Goal: Find specific page/section: Find specific page/section

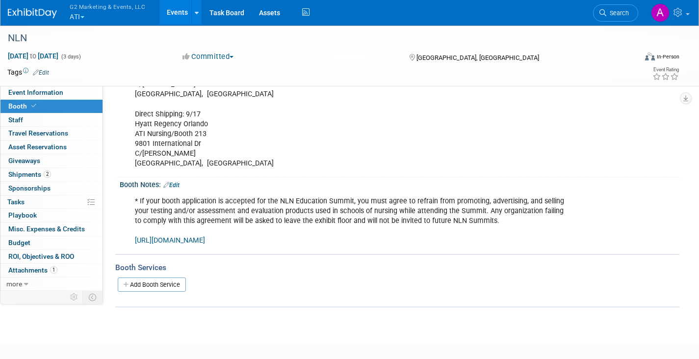
click at [82, 15] on button "G2 Marketing & Events, LLC ATI" at bounding box center [113, 13] width 89 height 26
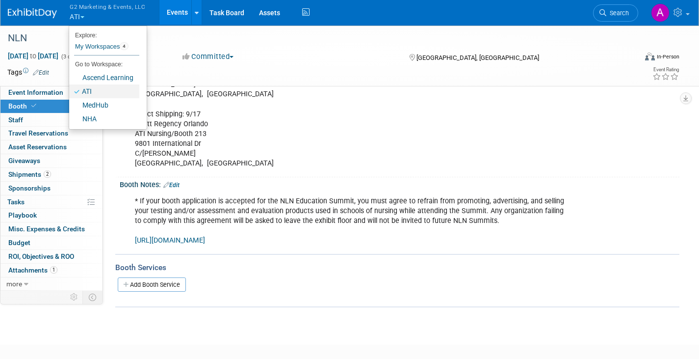
click at [92, 91] on link "ATI" at bounding box center [104, 91] width 70 height 14
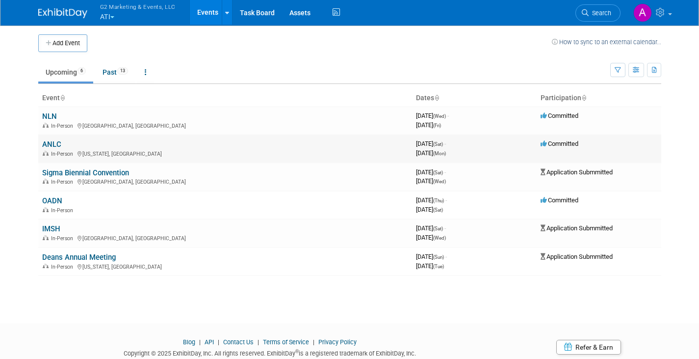
click at [50, 142] on link "ANLC" at bounding box center [51, 144] width 19 height 9
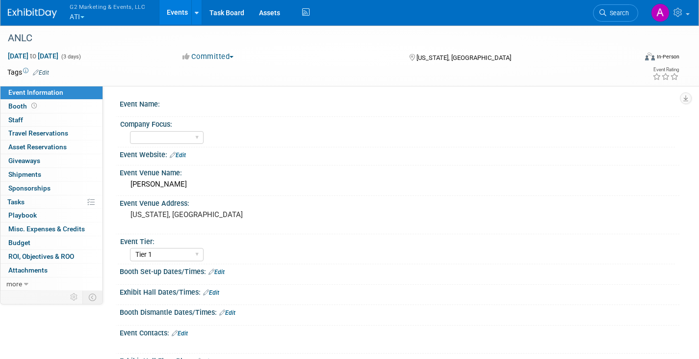
select select "Tier 1"
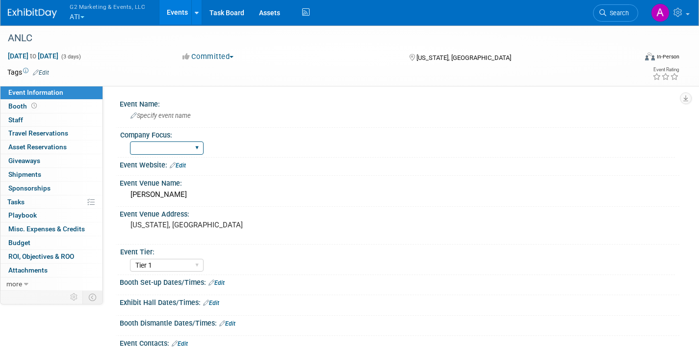
click at [179, 145] on select "ATI Nursing APEA" at bounding box center [167, 147] width 74 height 13
select select "ATI Nursing"
click at [130, 141] on select "ATI Nursing APEA" at bounding box center [167, 147] width 74 height 13
click at [251, 170] on div at bounding box center [399, 170] width 545 height 2
click at [29, 103] on span at bounding box center [33, 105] width 9 height 7
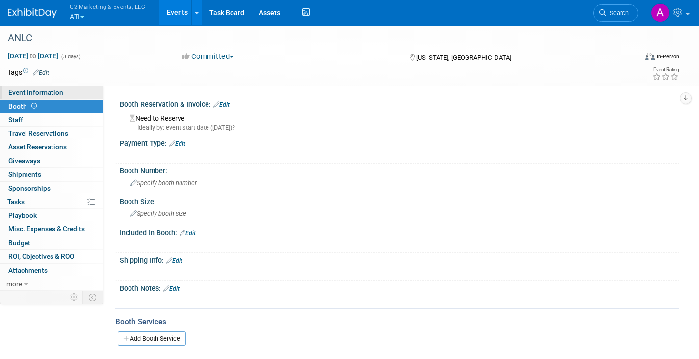
click at [46, 97] on link "Event Information" at bounding box center [51, 92] width 102 height 13
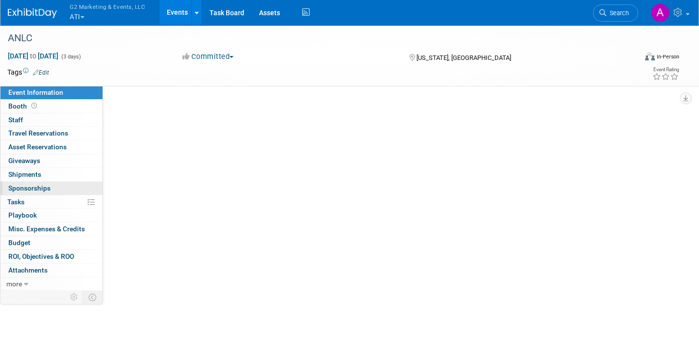
select select "ATI Nursing"
select select "Tier 1"
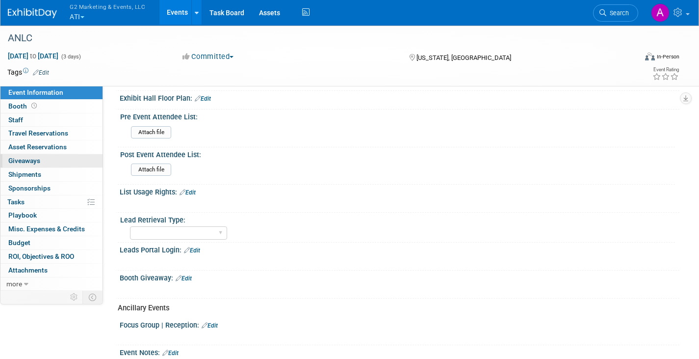
scroll to position [143, 0]
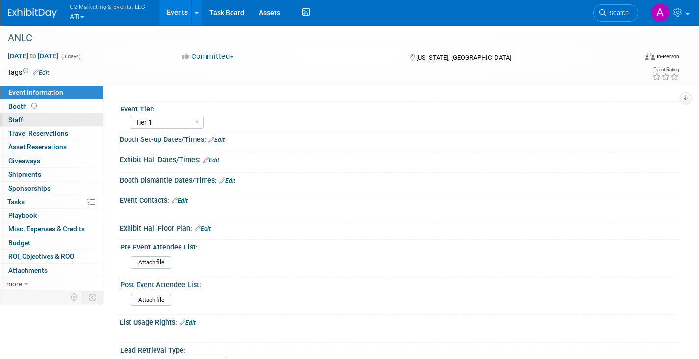
click at [16, 116] on span "Staff 0" at bounding box center [15, 120] width 15 height 8
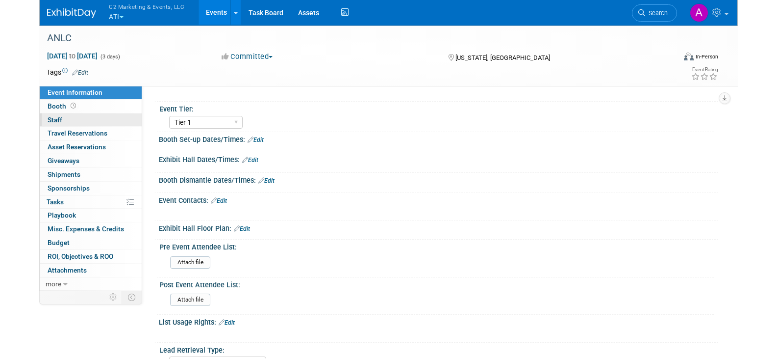
scroll to position [0, 0]
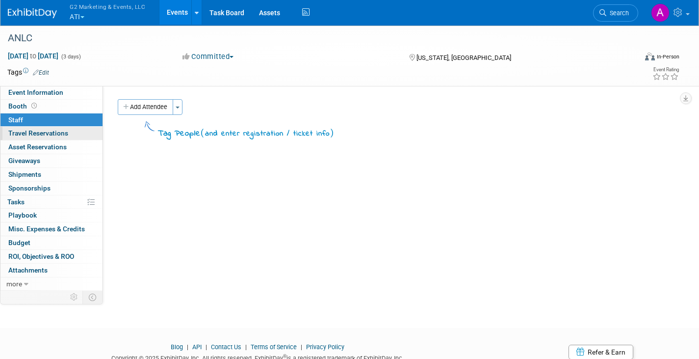
click at [25, 129] on span "Travel Reservations 0" at bounding box center [38, 133] width 60 height 8
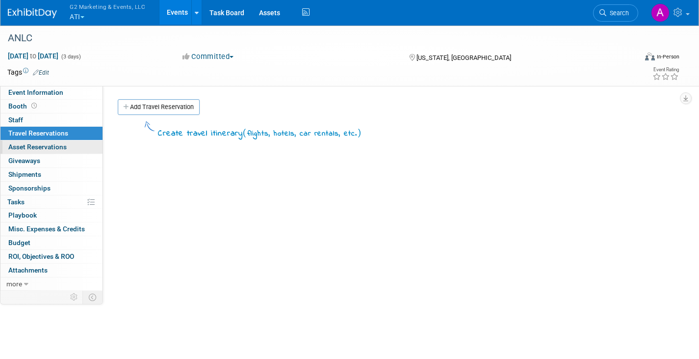
click at [28, 141] on link "0 Asset Reservations 0" at bounding box center [51, 146] width 102 height 13
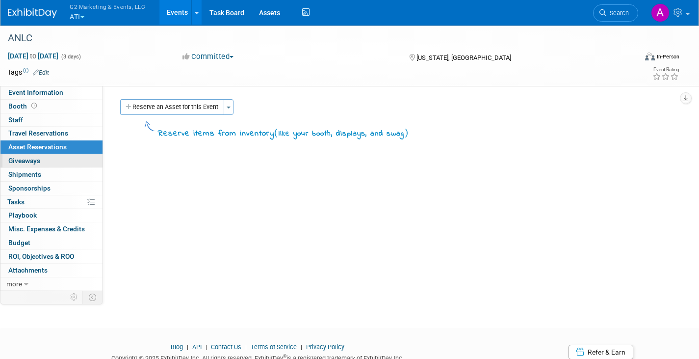
click at [37, 167] on link "0 Giveaways 0" at bounding box center [51, 160] width 102 height 13
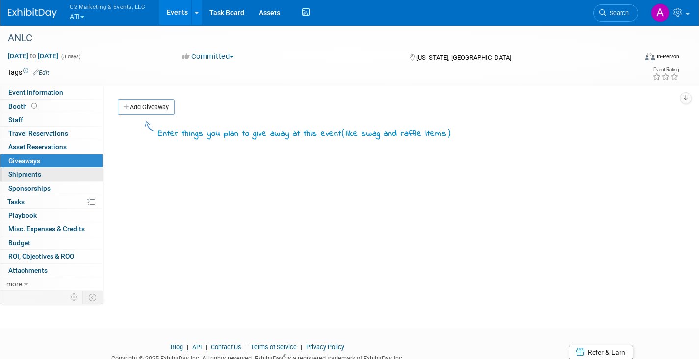
click at [37, 178] on link "0 Shipments 0" at bounding box center [51, 174] width 102 height 13
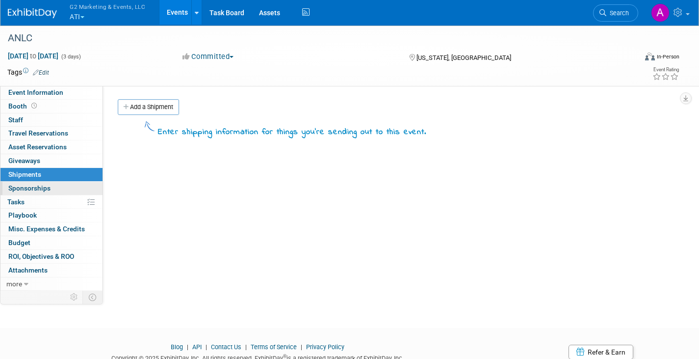
click at [37, 186] on span "Sponsorships 0" at bounding box center [29, 188] width 42 height 8
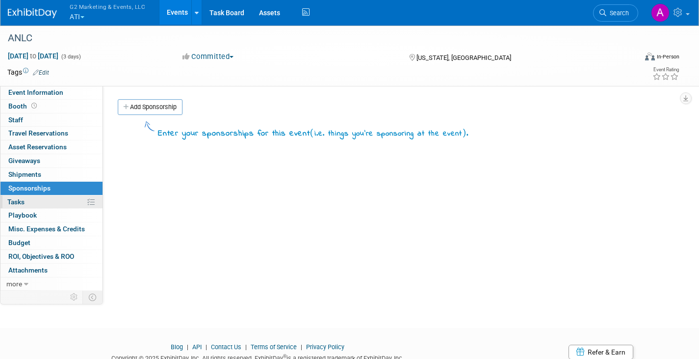
click at [35, 201] on link "0% Tasks 0%" at bounding box center [51, 201] width 102 height 13
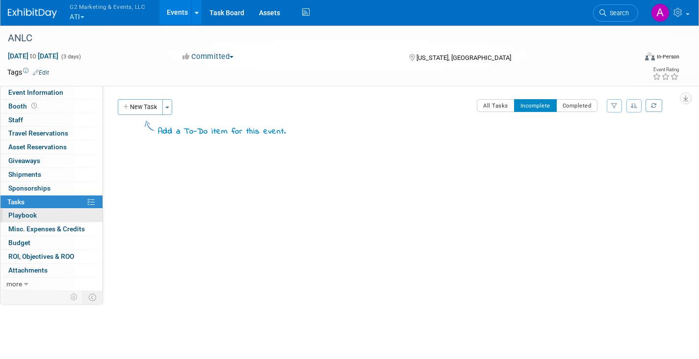
click at [34, 209] on link "0 Playbook 0" at bounding box center [51, 214] width 102 height 13
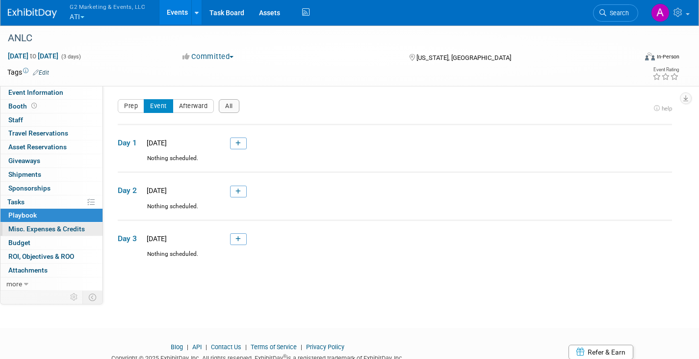
click at [30, 223] on link "0 Misc. Expenses & Credits 0" at bounding box center [51, 228] width 102 height 13
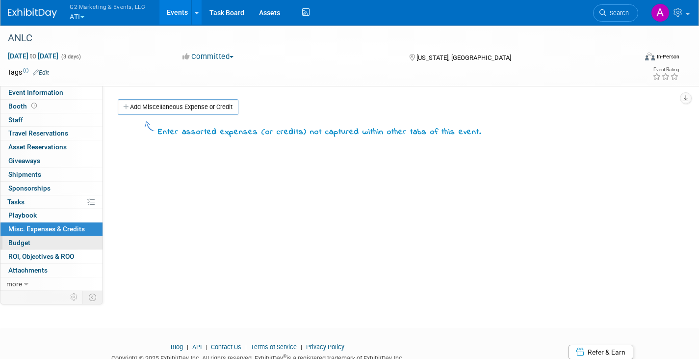
click at [31, 241] on link "Budget" at bounding box center [51, 242] width 102 height 13
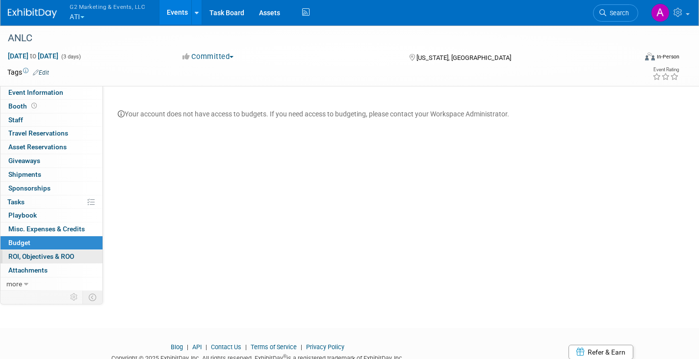
click at [41, 254] on span "ROI, Objectives & ROO 0" at bounding box center [41, 256] width 66 height 8
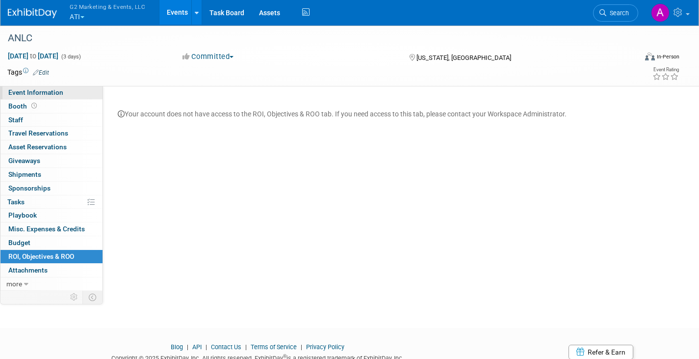
click at [29, 98] on link "Event Information" at bounding box center [51, 92] width 102 height 13
select select "ATI Nursing"
select select "Tier 1"
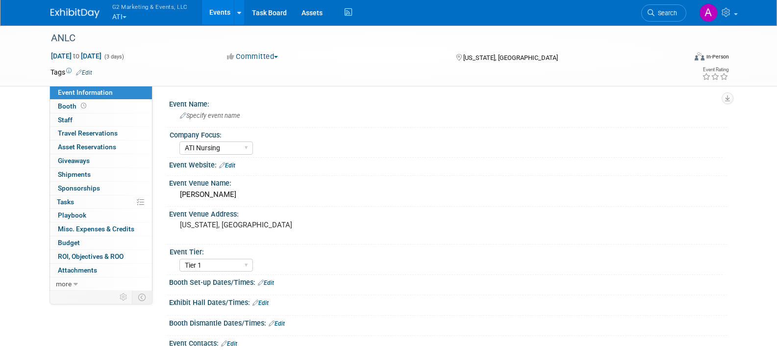
click at [117, 23] on button "G2 Marketing & Events, LLC ATI" at bounding box center [155, 13] width 89 height 26
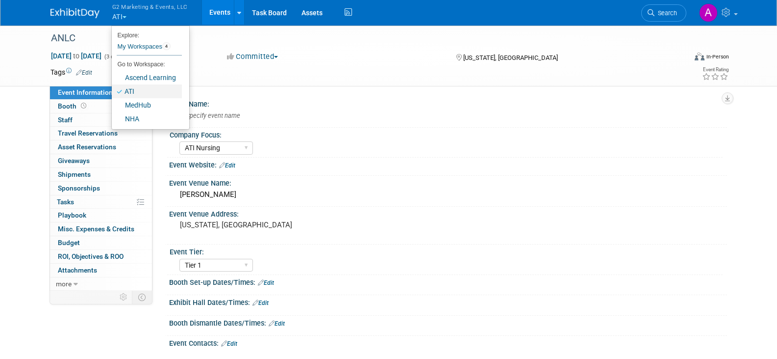
click at [143, 88] on link "ATI" at bounding box center [147, 91] width 70 height 14
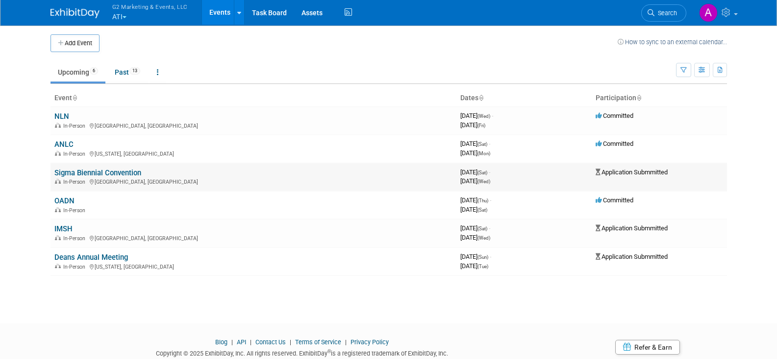
click at [114, 169] on link "Sigma Biennial Convention" at bounding box center [97, 172] width 87 height 9
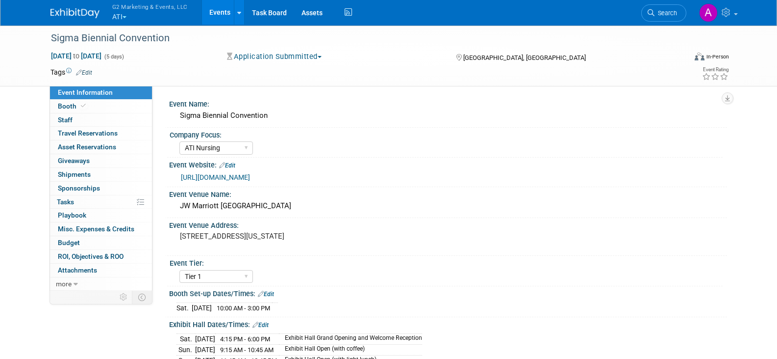
select select "ATI Nursing"
select select "Tier 1"
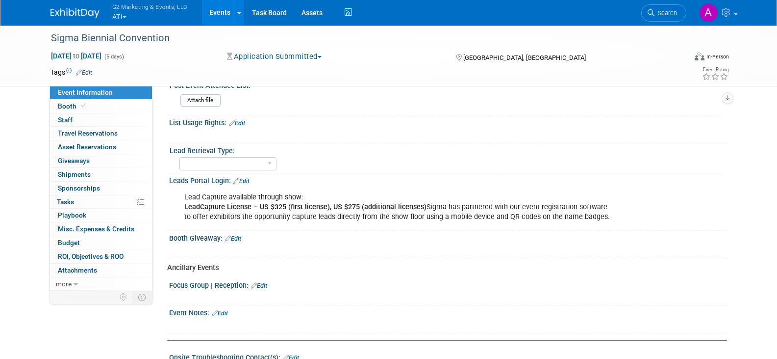
scroll to position [539, 0]
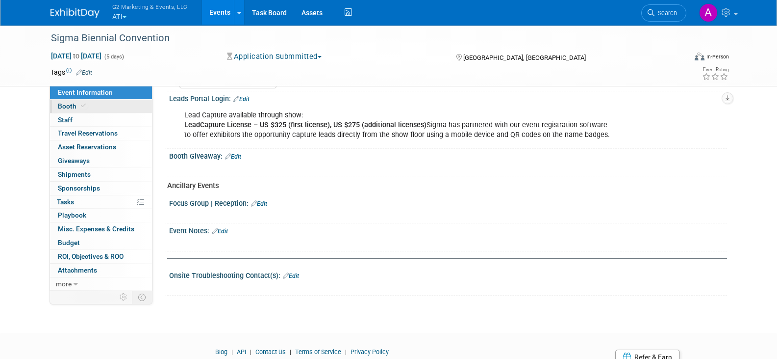
click at [63, 104] on span "Booth" at bounding box center [73, 106] width 30 height 8
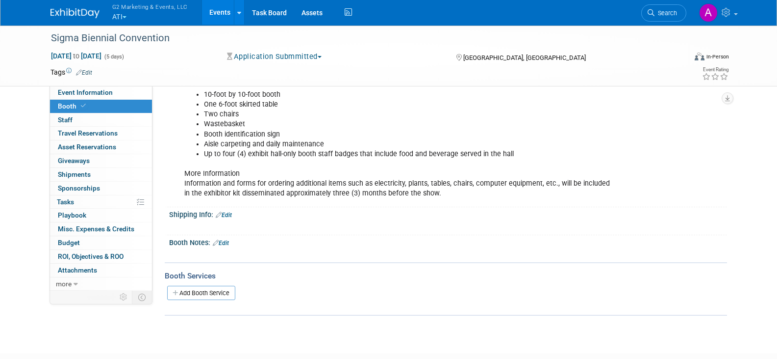
scroll to position [0, 0]
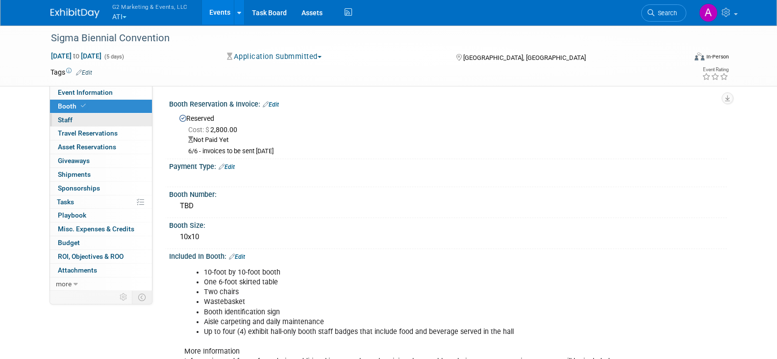
click at [74, 117] on link "0 Staff 0" at bounding box center [101, 119] width 102 height 13
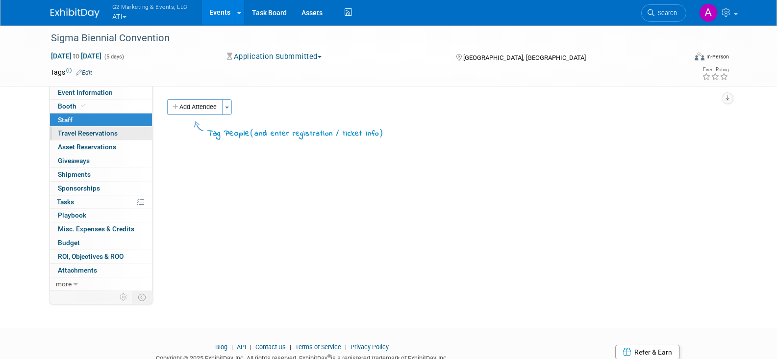
click at [81, 132] on span "Travel Reservations 0" at bounding box center [88, 133] width 60 height 8
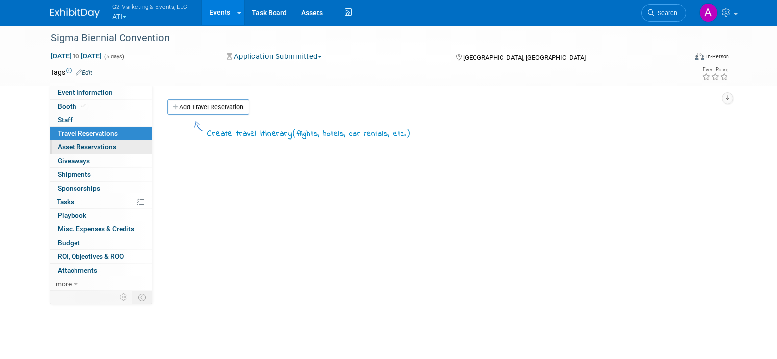
click at [82, 145] on span "Asset Reservations 0" at bounding box center [87, 147] width 58 height 8
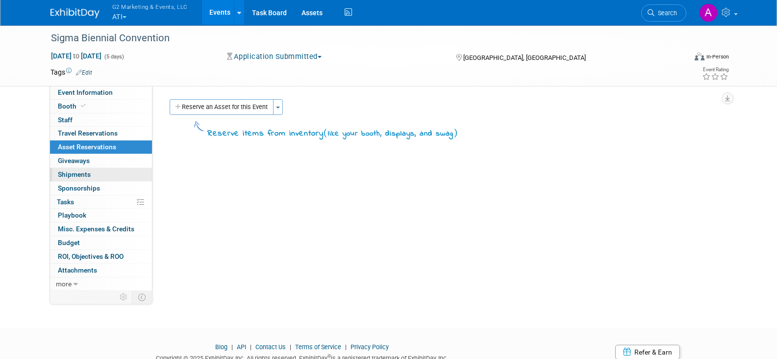
click at [83, 169] on link "0 Shipments 0" at bounding box center [101, 174] width 102 height 13
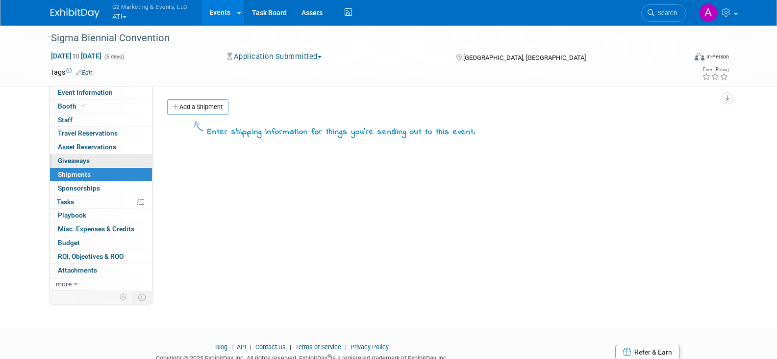
click at [82, 161] on span "Giveaways 0" at bounding box center [74, 160] width 32 height 8
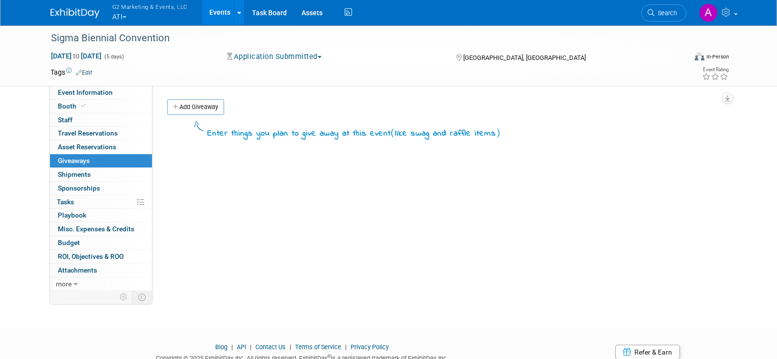
click at [81, 190] on span "Sponsorships 0" at bounding box center [79, 188] width 42 height 8
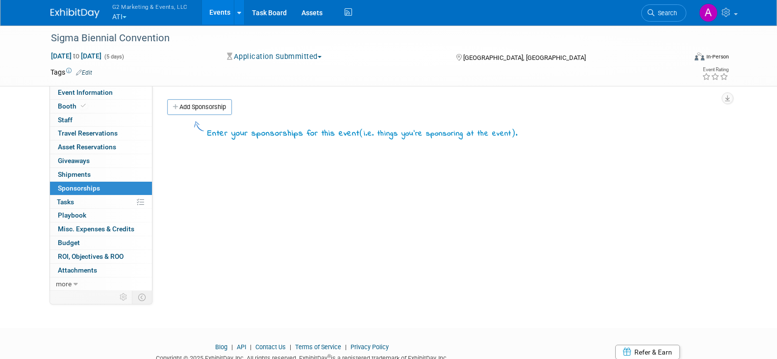
click at [74, 203] on span "Tasks 0%" at bounding box center [65, 202] width 17 height 8
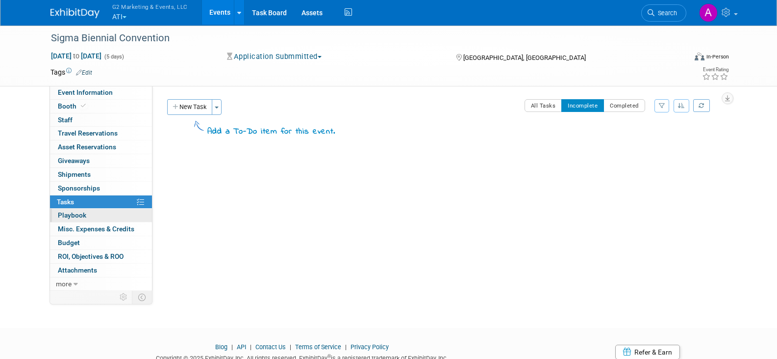
click at [72, 213] on span "Playbook 0" at bounding box center [72, 215] width 28 height 8
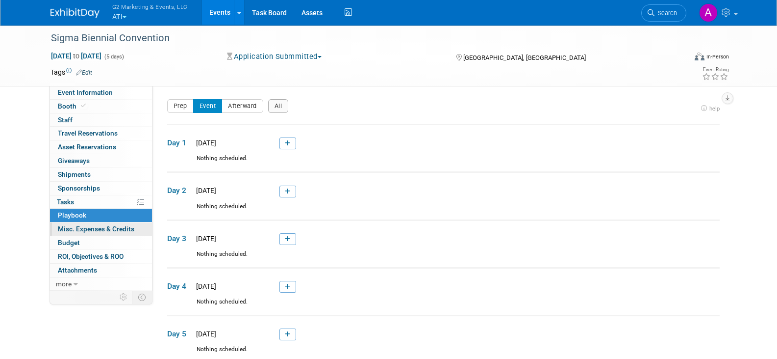
click at [71, 226] on span "Misc. Expenses & Credits 0" at bounding box center [96, 229] width 77 height 8
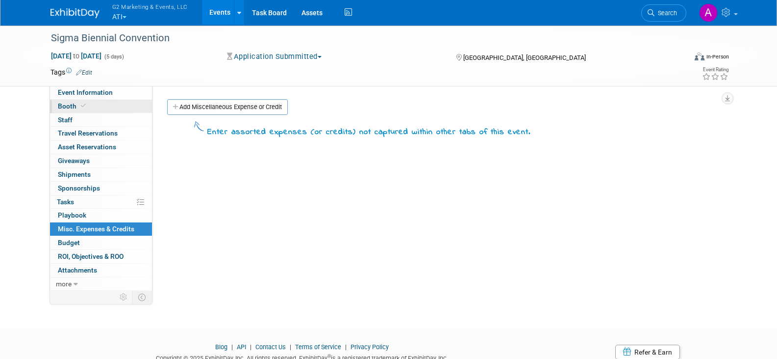
click at [69, 108] on span "Booth" at bounding box center [73, 106] width 30 height 8
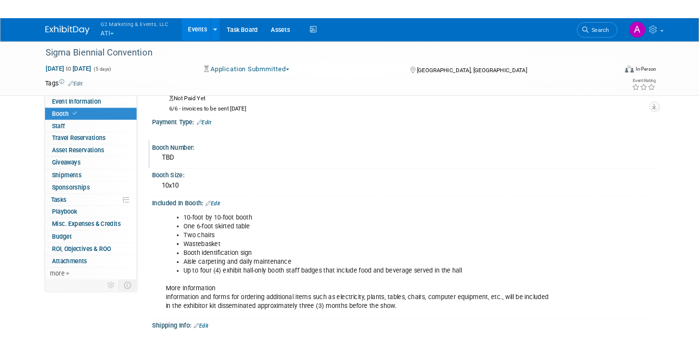
scroll to position [98, 0]
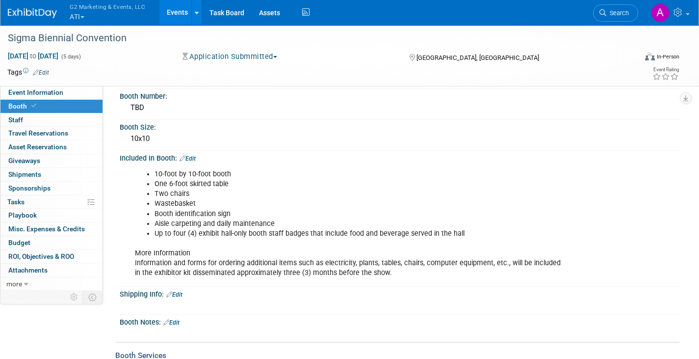
click at [86, 13] on button "G2 Marketing & Events, LLC ATI" at bounding box center [113, 13] width 89 height 26
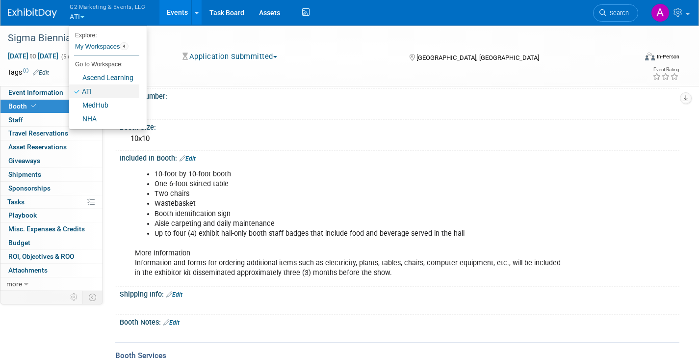
click at [102, 88] on link "ATI" at bounding box center [104, 91] width 70 height 14
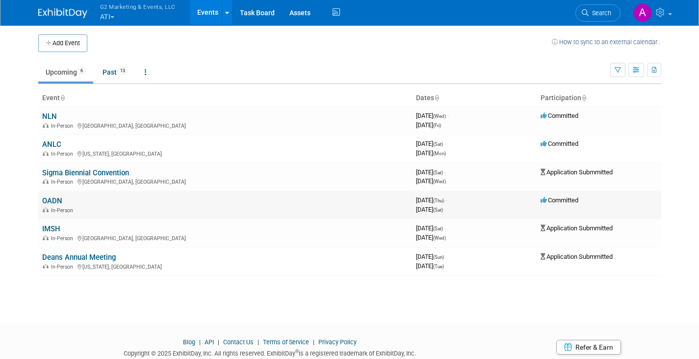
click at [55, 201] on link "OADN" at bounding box center [52, 200] width 20 height 9
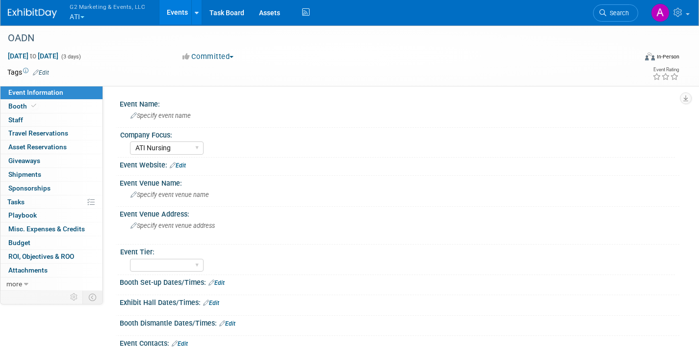
select select "ATI Nursing"
click at [25, 106] on span "Booth" at bounding box center [23, 106] width 30 height 8
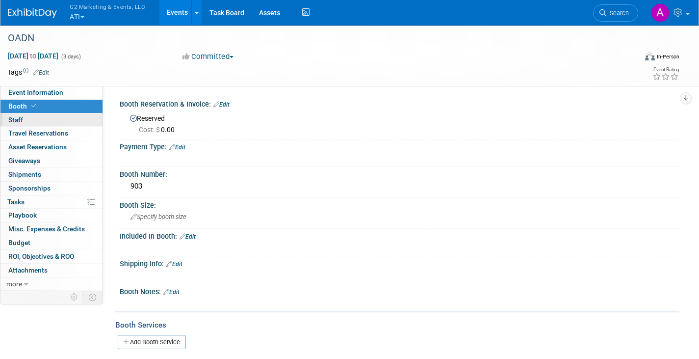
click at [26, 118] on link "0 Staff 0" at bounding box center [51, 119] width 102 height 13
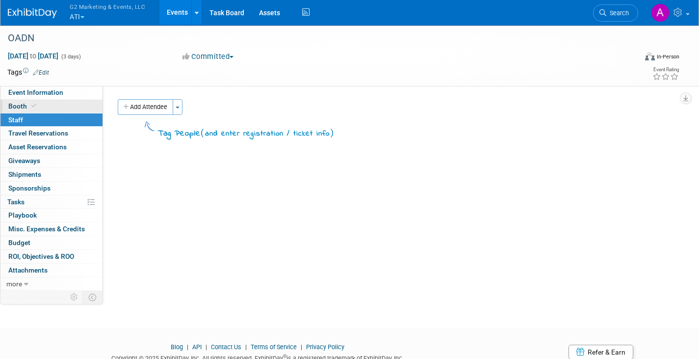
click at [36, 102] on link "Booth" at bounding box center [51, 106] width 102 height 13
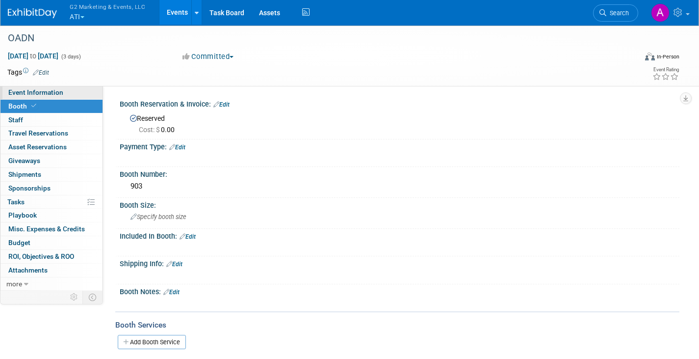
click at [36, 96] on span "Event Information" at bounding box center [35, 92] width 55 height 8
select select "ATI Nursing"
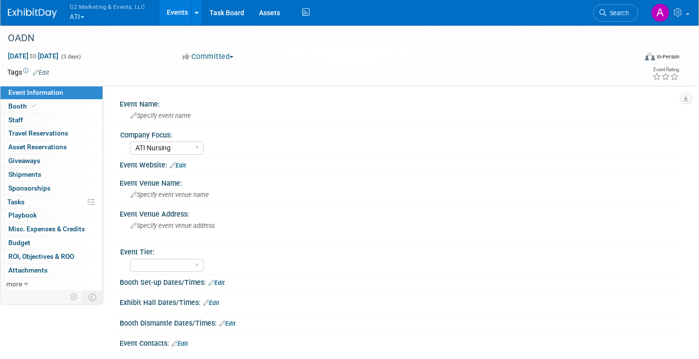
click at [26, 96] on link "Event Information" at bounding box center [51, 92] width 102 height 13
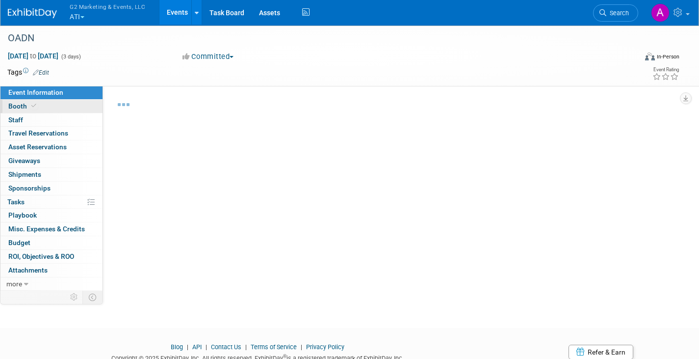
click at [26, 106] on span "Booth" at bounding box center [23, 106] width 30 height 8
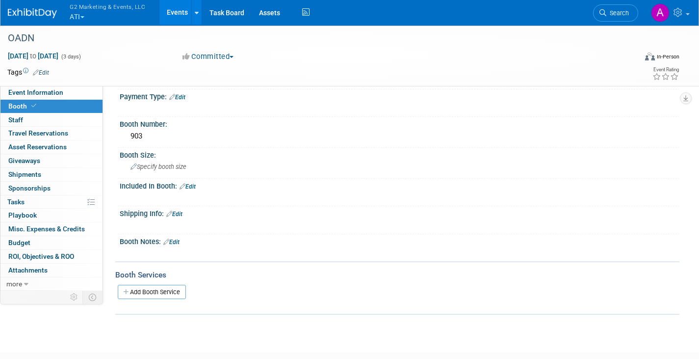
scroll to position [112, 0]
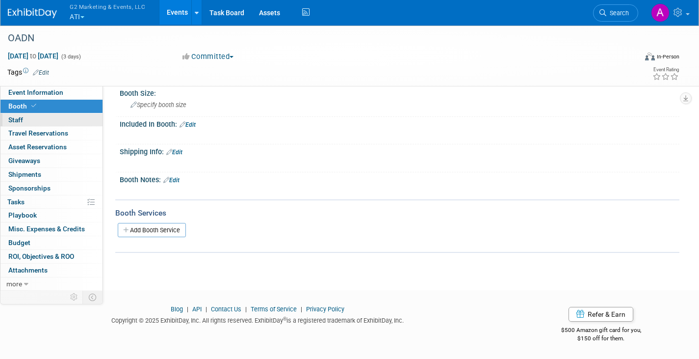
click at [22, 121] on span "Staff 0" at bounding box center [15, 120] width 15 height 8
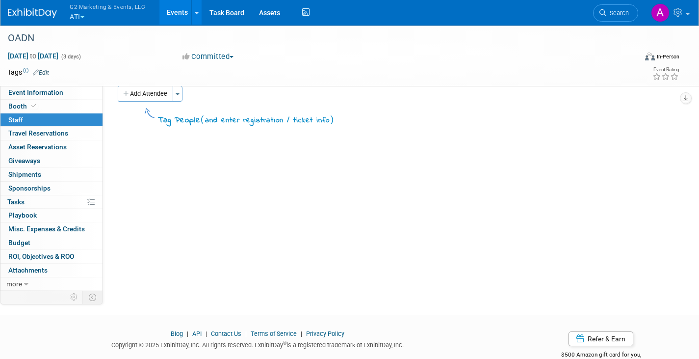
scroll to position [0, 0]
